Goal: Task Accomplishment & Management: Use online tool/utility

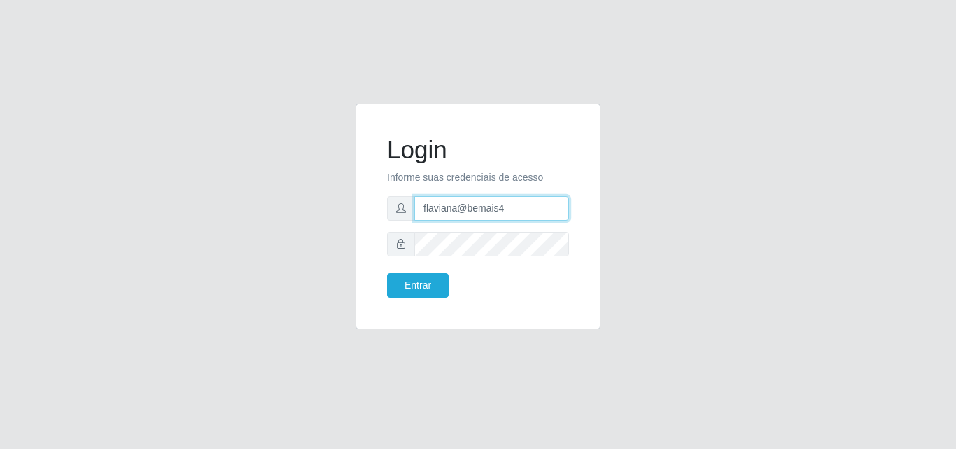
drag, startPoint x: 505, startPoint y: 211, endPoint x: 466, endPoint y: 221, distance: 40.4
click at [461, 216] on input "flaviana@bemais4" at bounding box center [491, 208] width 155 height 25
type input "flaviana@b3ruas"
click at [407, 257] on form "Login Informe suas credenciais de acesso flaviana@b3ruas Entrar" at bounding box center [478, 216] width 182 height 162
click at [387, 273] on button "Entrar" at bounding box center [418, 285] width 62 height 25
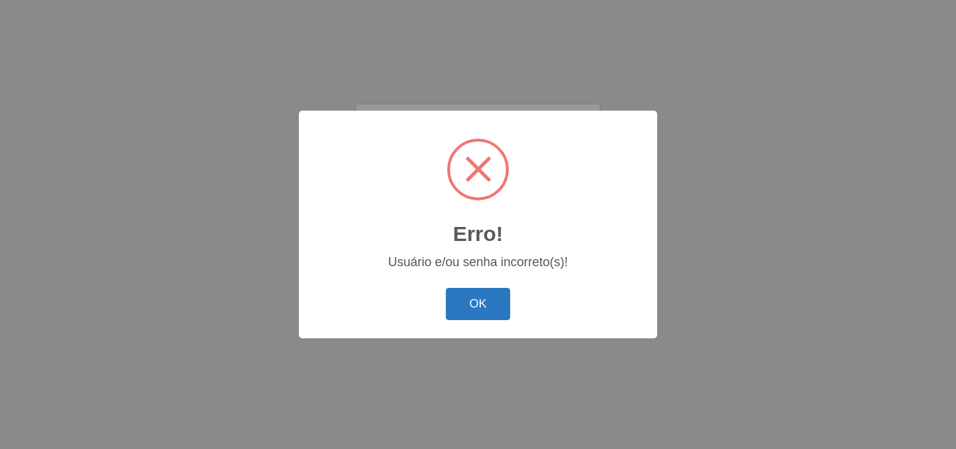
drag, startPoint x: 501, startPoint y: 309, endPoint x: 489, endPoint y: 306, distance: 12.4
click at [500, 309] on button "OK" at bounding box center [478, 304] width 65 height 33
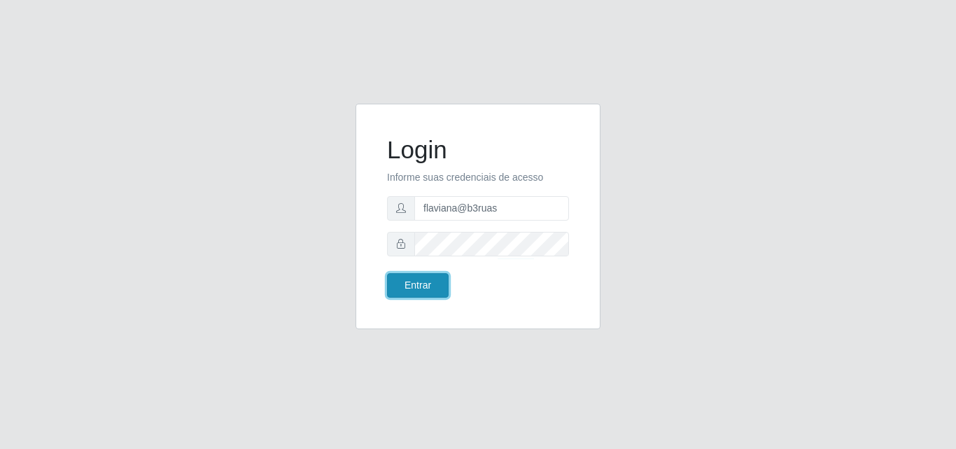
click at [411, 284] on button "Entrar" at bounding box center [418, 285] width 62 height 25
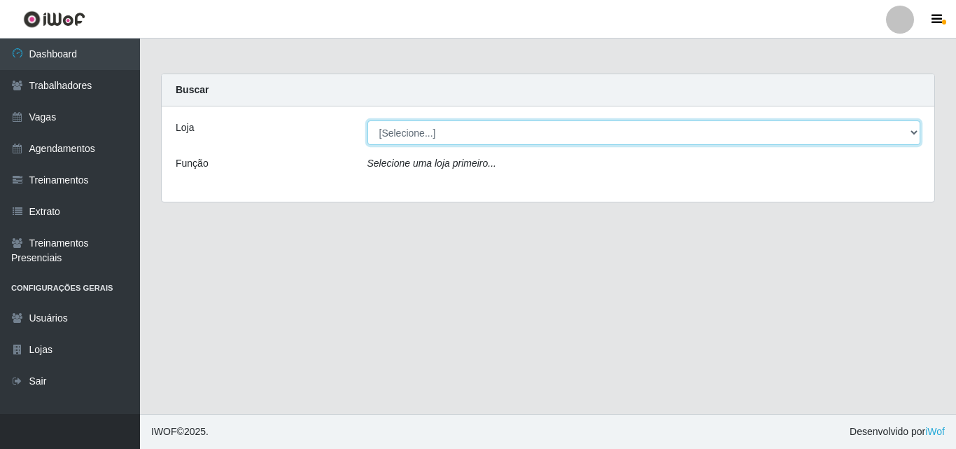
click at [433, 130] on select "[Selecione...] Bemais Supermercados - [GEOGRAPHIC_DATA]" at bounding box center [645, 132] width 554 height 25
select select "249"
click at [368, 120] on select "[Selecione...] Bemais Supermercados - [GEOGRAPHIC_DATA]" at bounding box center [645, 132] width 554 height 25
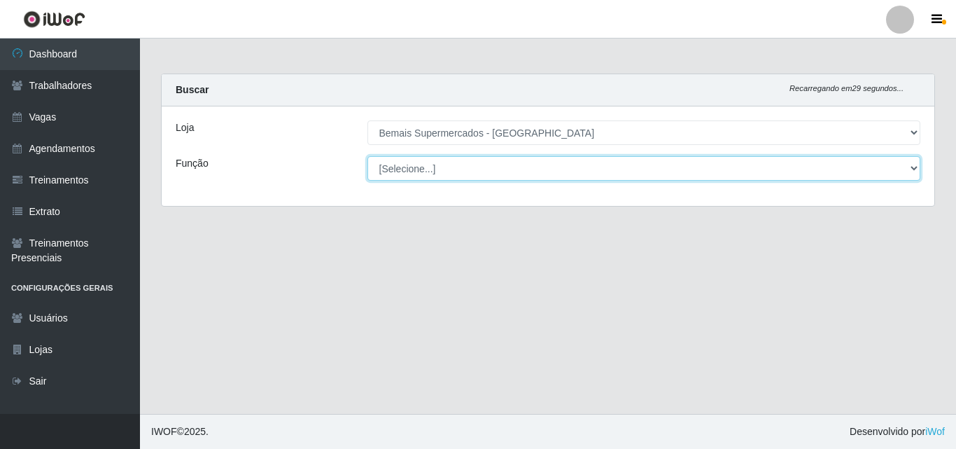
click at [421, 173] on select "[Selecione...] ASG ASG + ASG ++ Auxiliar de Depósito Auxiliar de Depósito + Aux…" at bounding box center [645, 168] width 554 height 25
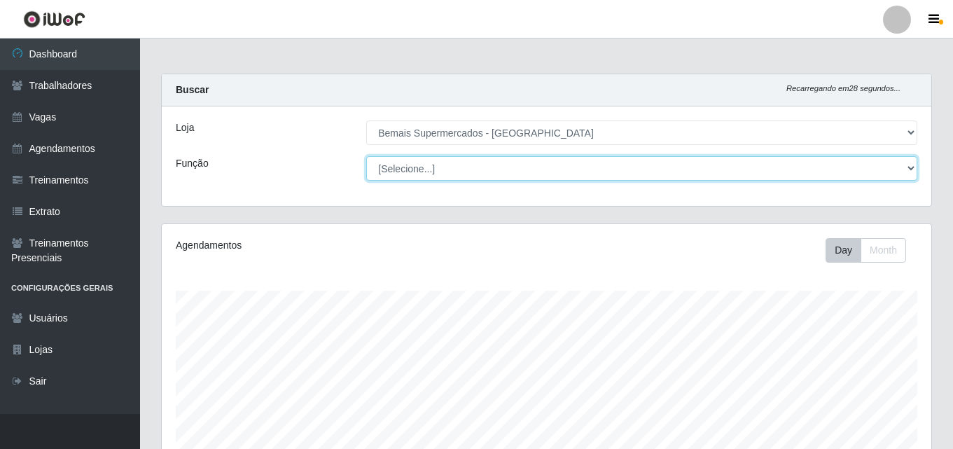
scroll to position [291, 769]
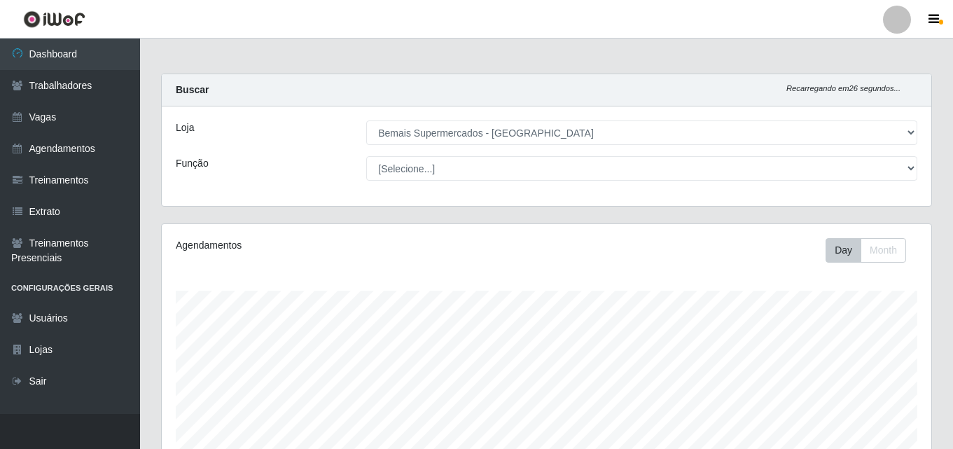
click at [331, 267] on div "Agendamentos Day Month" at bounding box center [546, 369] width 769 height 291
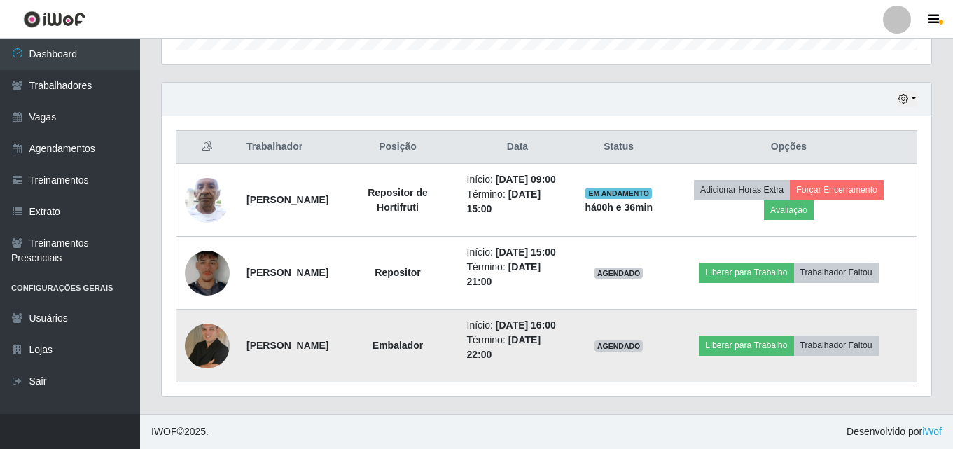
scroll to position [494, 0]
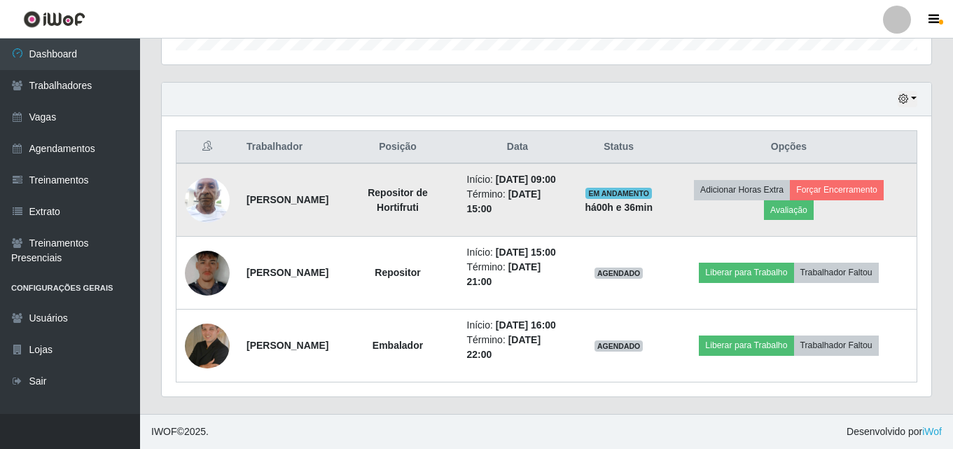
click at [205, 170] on img at bounding box center [207, 200] width 45 height 60
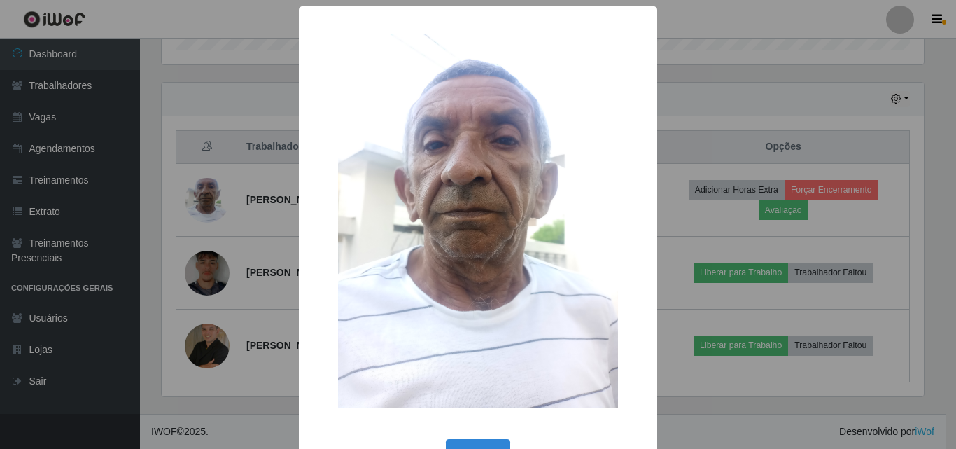
drag, startPoint x: 838, startPoint y: 363, endPoint x: 810, endPoint y: 358, distance: 28.3
click at [839, 363] on div "× OK Cancel" at bounding box center [478, 224] width 956 height 449
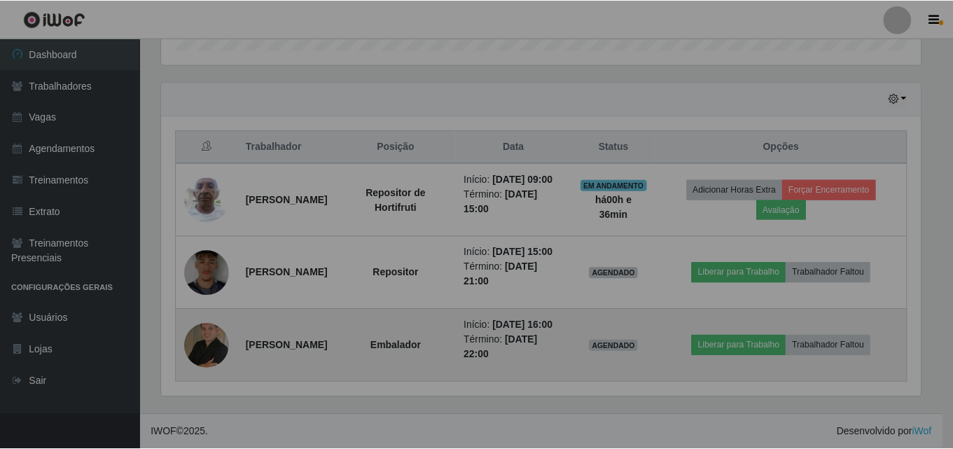
scroll to position [291, 769]
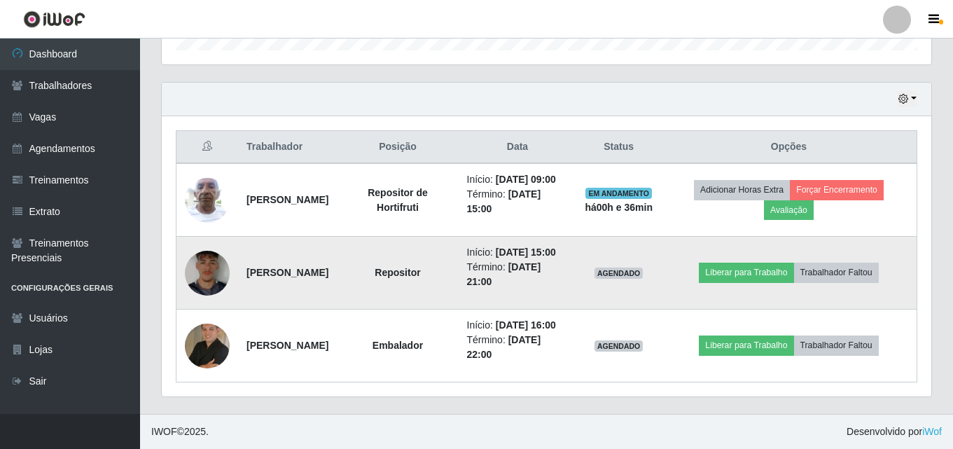
click at [207, 249] on img at bounding box center [207, 273] width 45 height 60
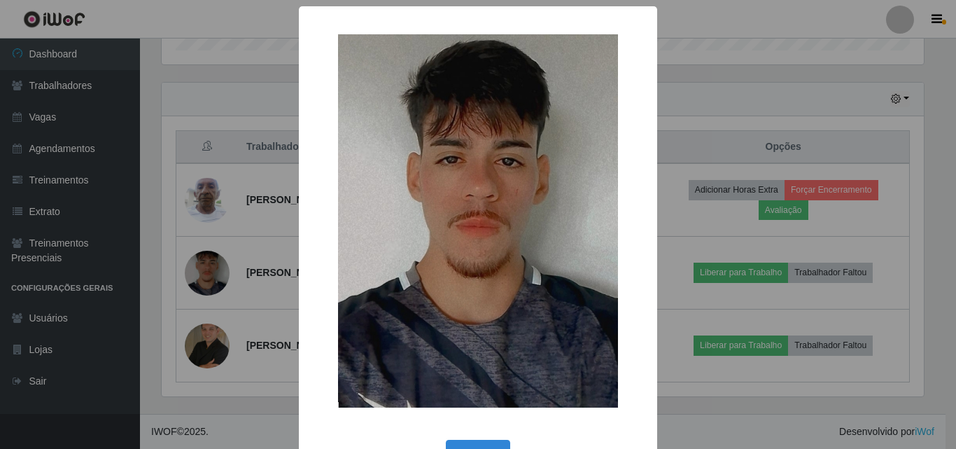
click at [793, 372] on div "× OK Cancel" at bounding box center [478, 224] width 956 height 449
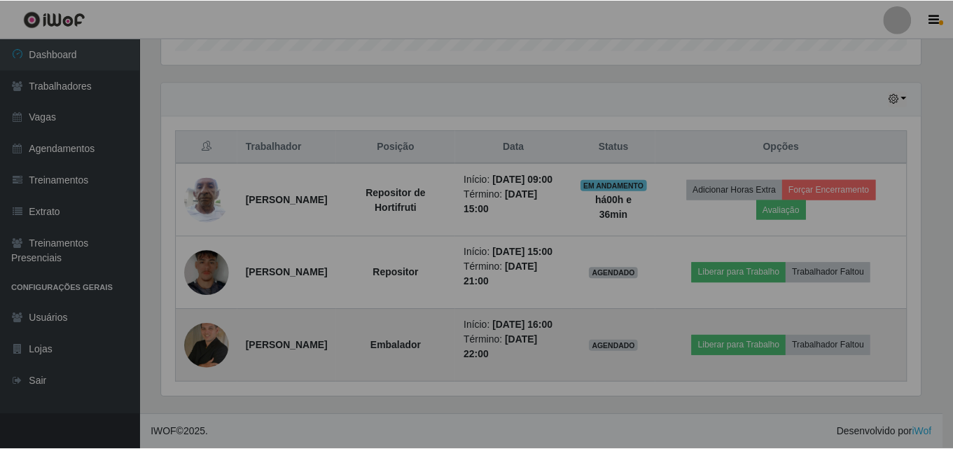
scroll to position [291, 769]
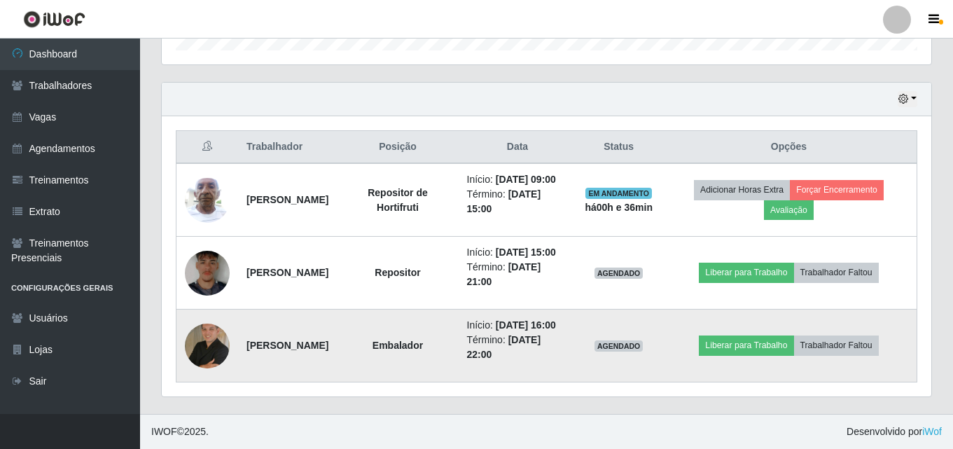
click at [205, 337] on img at bounding box center [207, 345] width 45 height 45
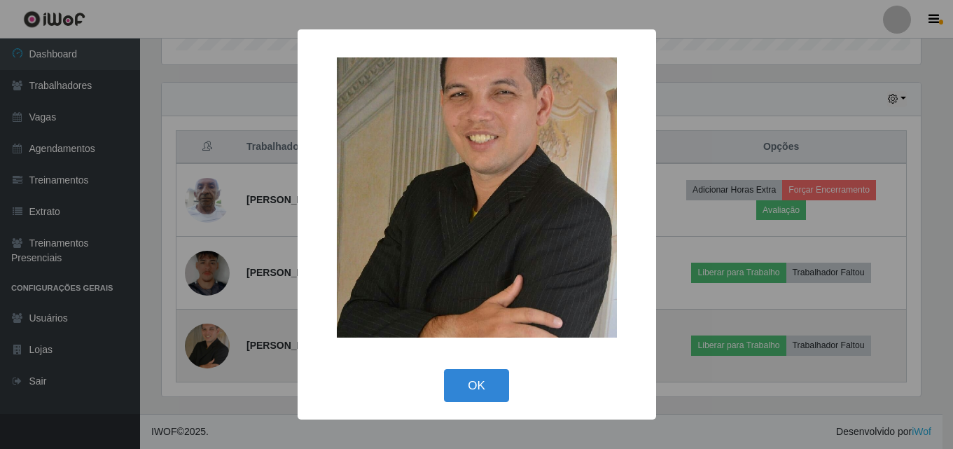
scroll to position [291, 762]
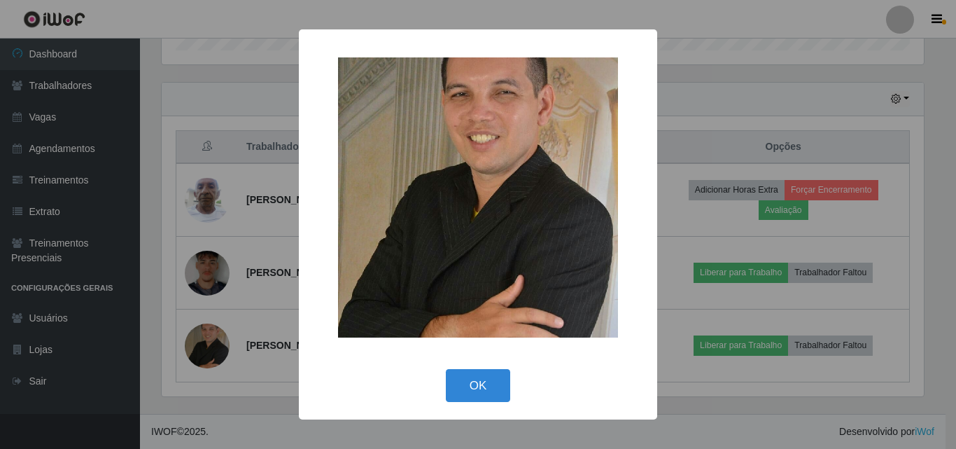
click at [753, 382] on div "× OK Cancel" at bounding box center [478, 224] width 956 height 449
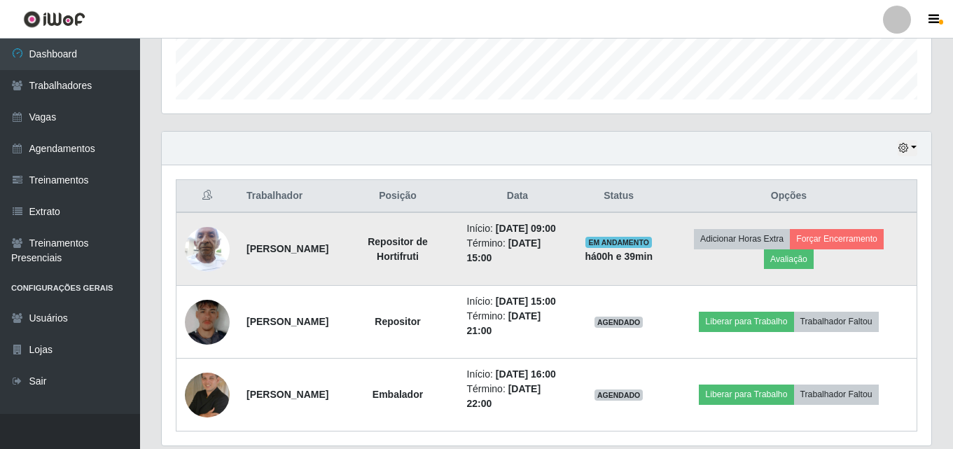
scroll to position [494, 0]
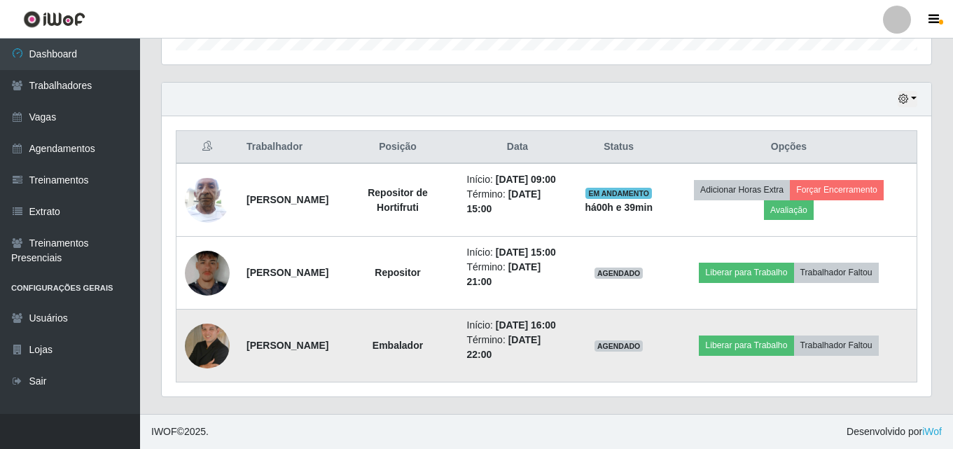
click at [207, 336] on img at bounding box center [207, 345] width 45 height 45
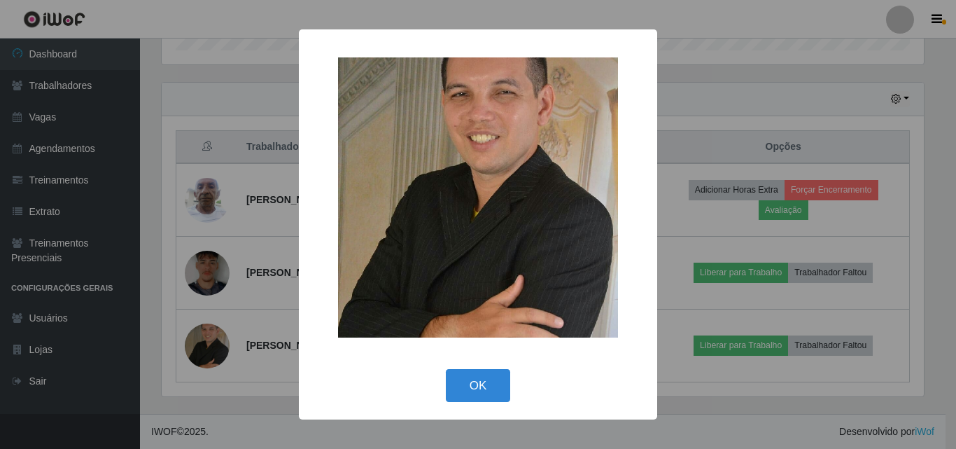
click at [534, 253] on img at bounding box center [478, 197] width 280 height 280
click at [904, 232] on div "× OK Cancel" at bounding box center [478, 224] width 956 height 449
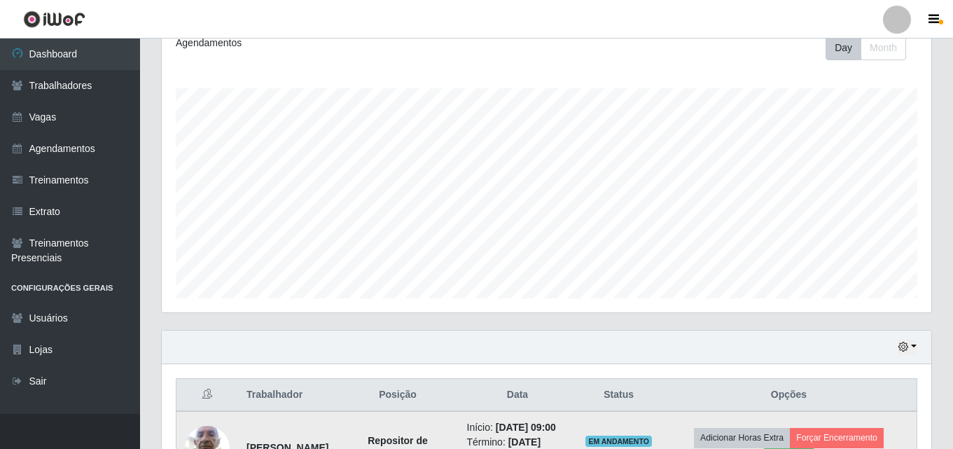
scroll to position [280, 0]
